Goal: Navigation & Orientation: Find specific page/section

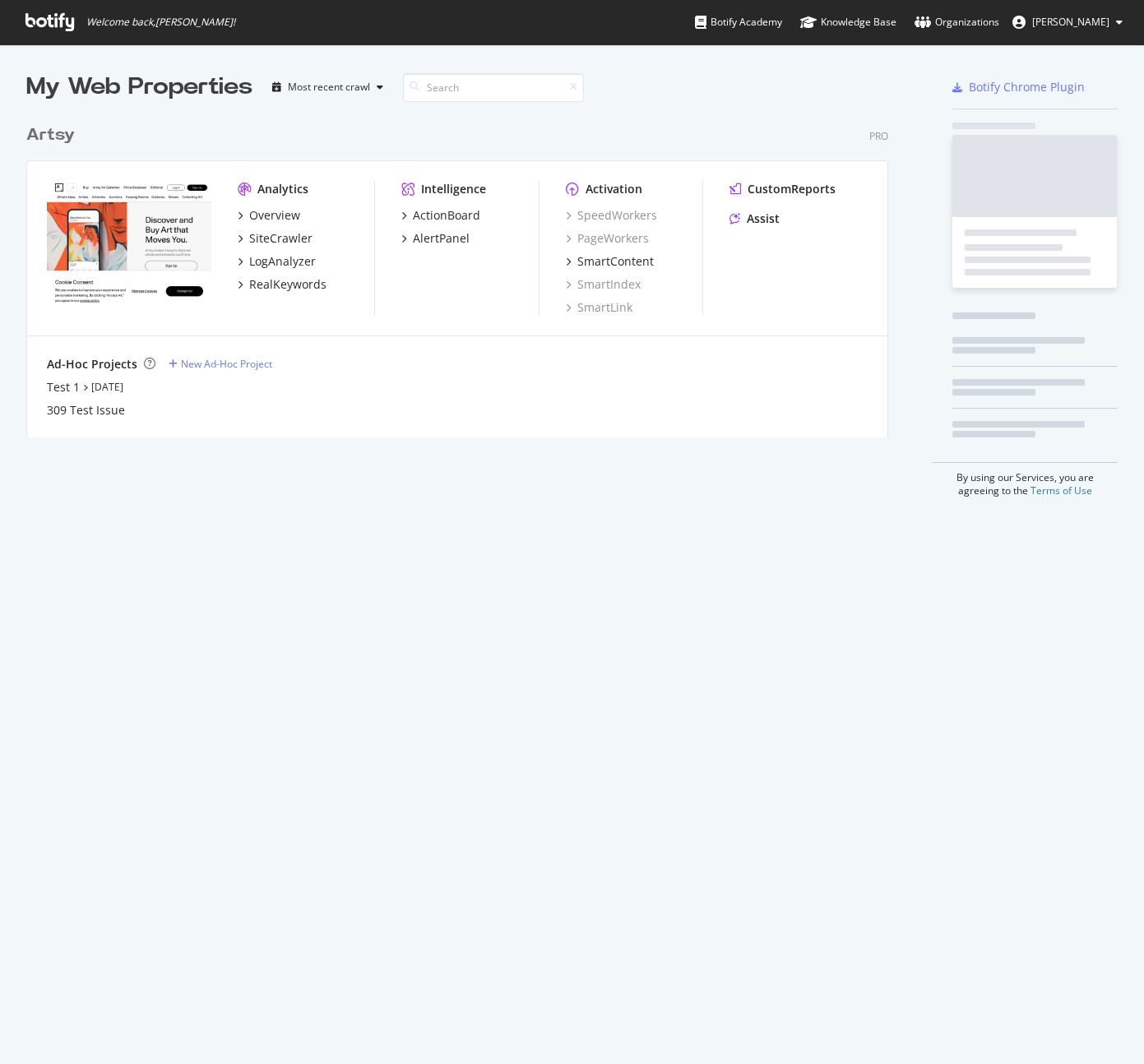
scroll to position [1052, 1119]
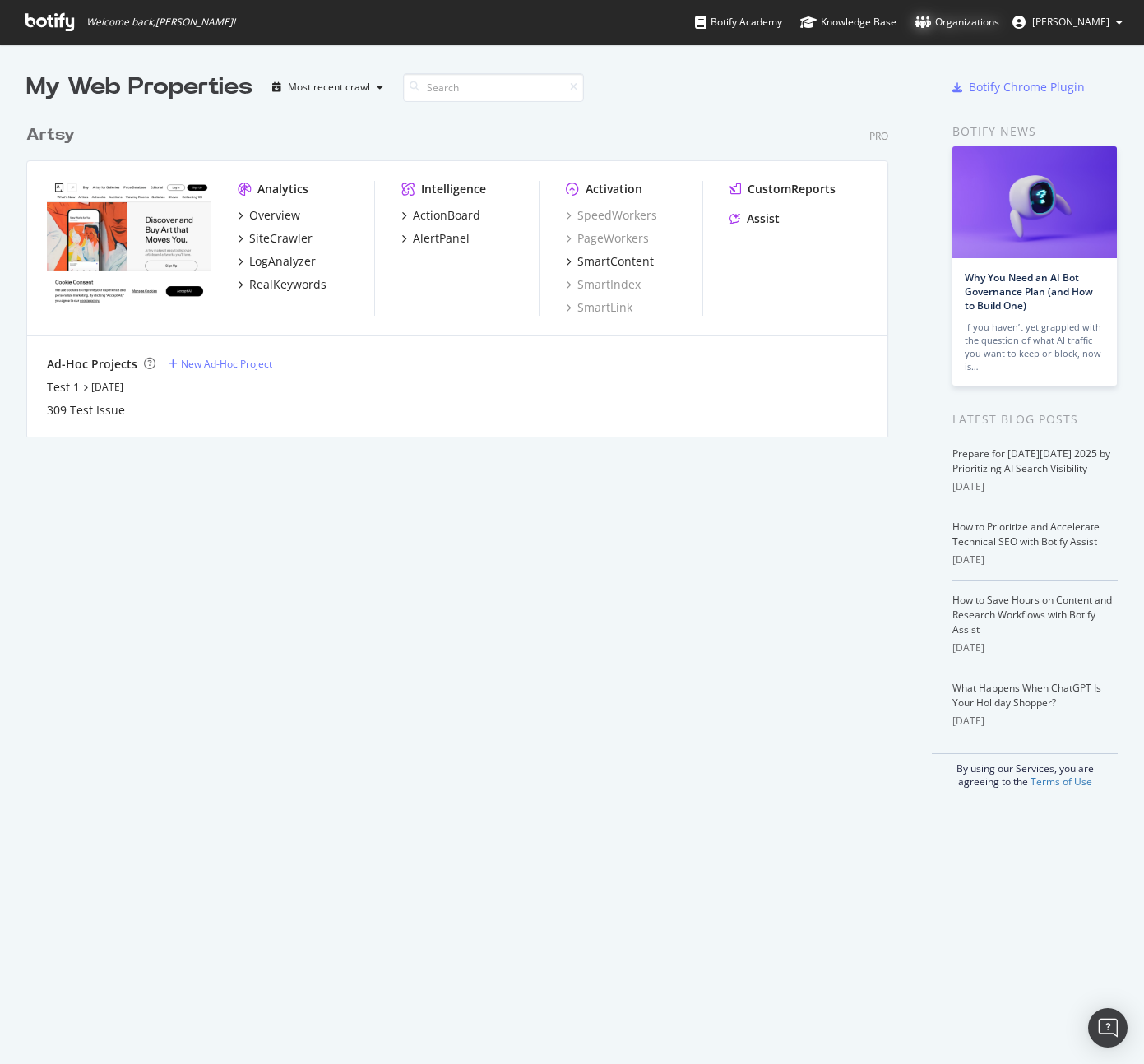
click at [991, 25] on div "Organizations" at bounding box center [956, 22] width 84 height 17
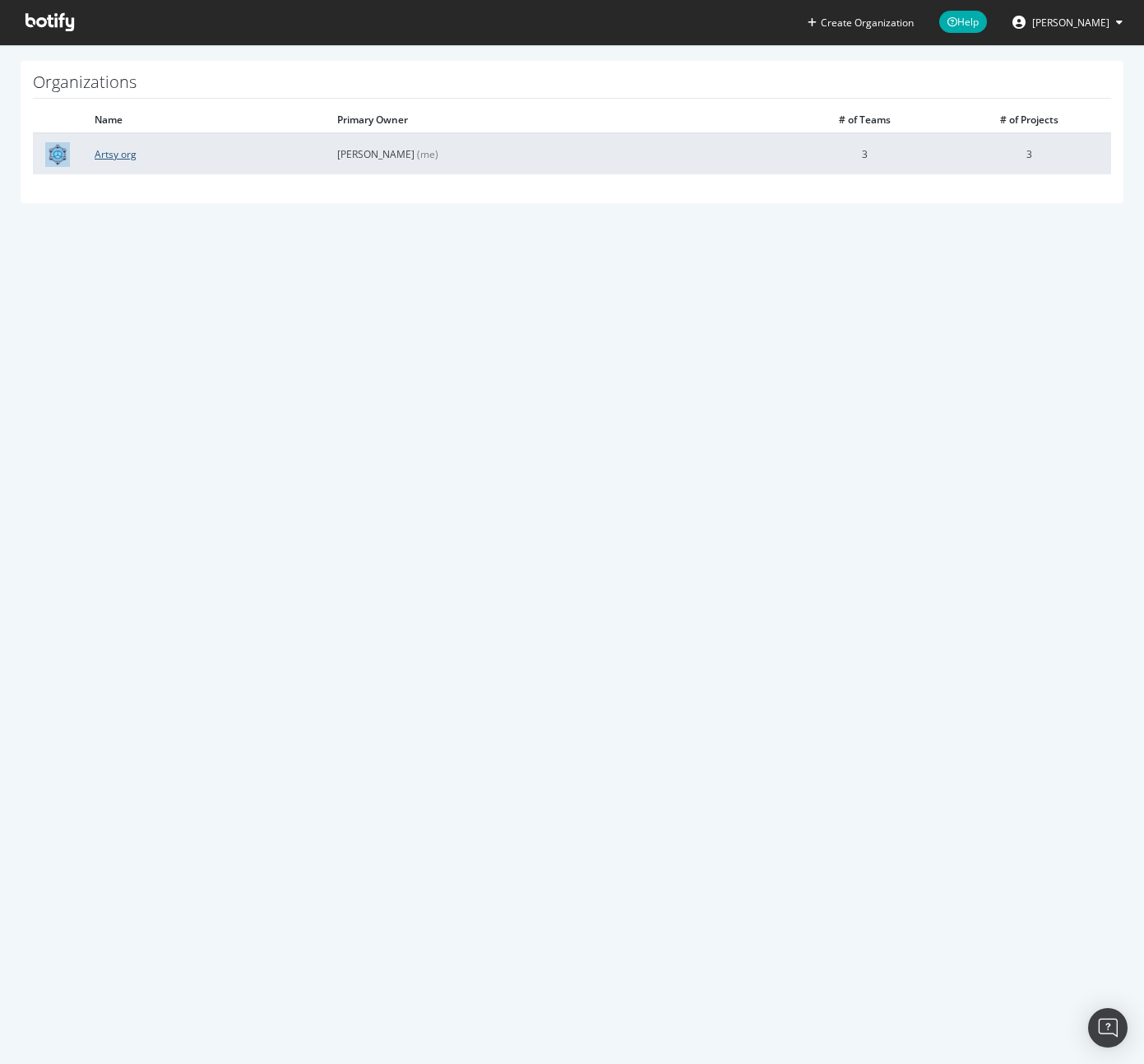
click at [123, 155] on link "Artsy org" at bounding box center [115, 155] width 42 height 14
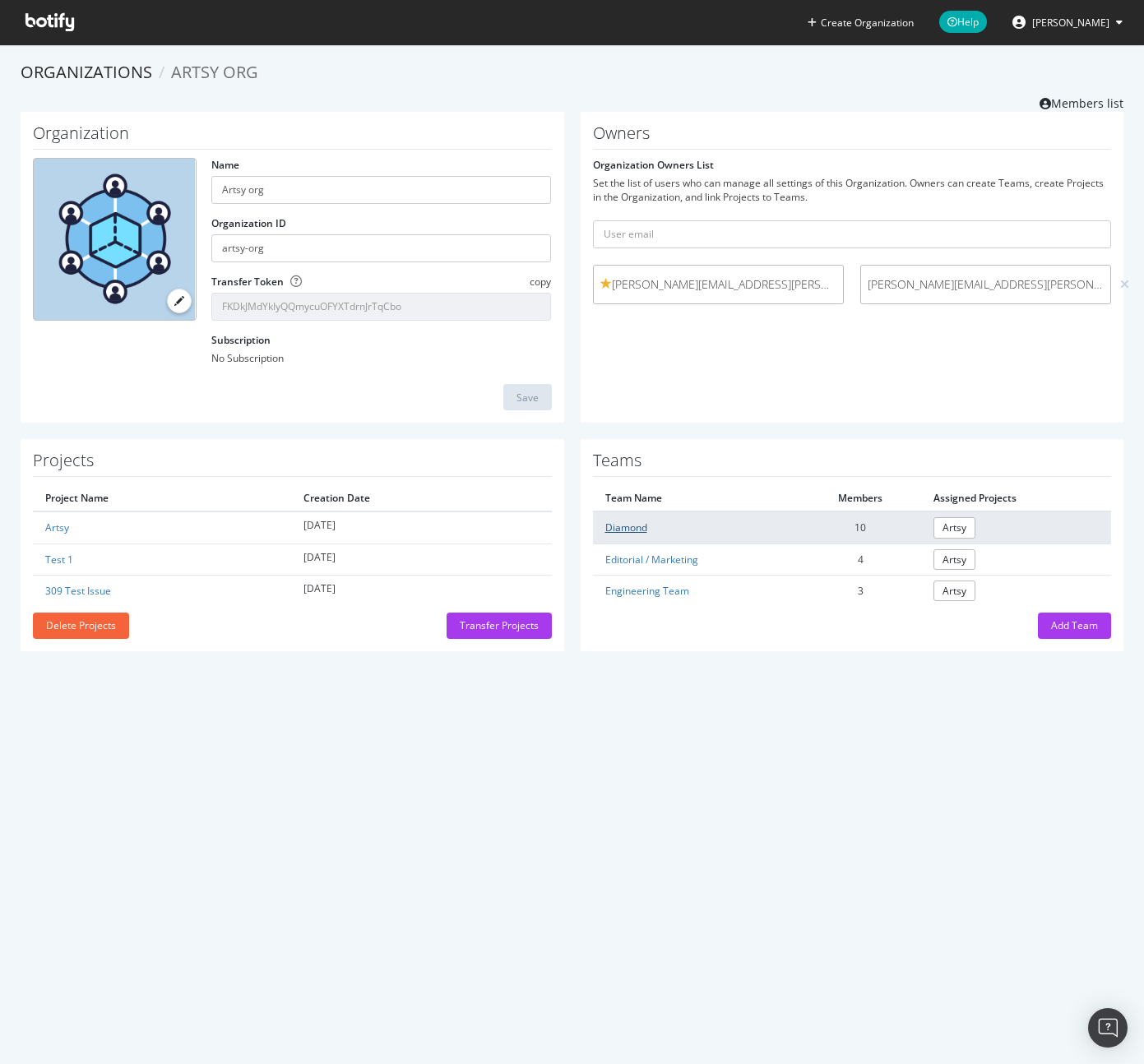
click at [618, 523] on link "Diamond" at bounding box center [625, 528] width 42 height 14
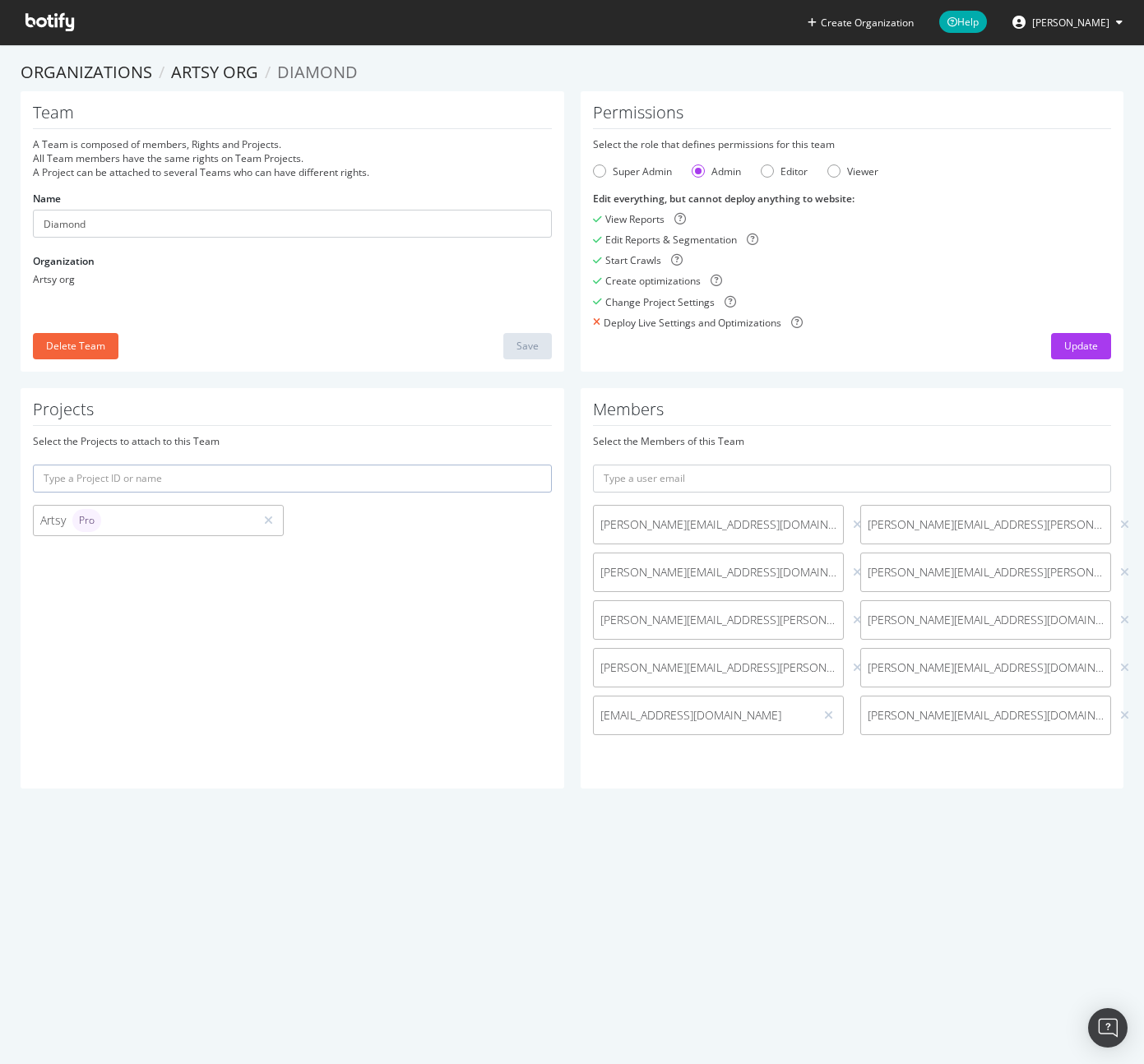
click at [91, 516] on span "Pro" at bounding box center [87, 520] width 16 height 10
click at [197, 523] on div "Artsy Pro" at bounding box center [143, 520] width 207 height 23
